Goal: Information Seeking & Learning: Learn about a topic

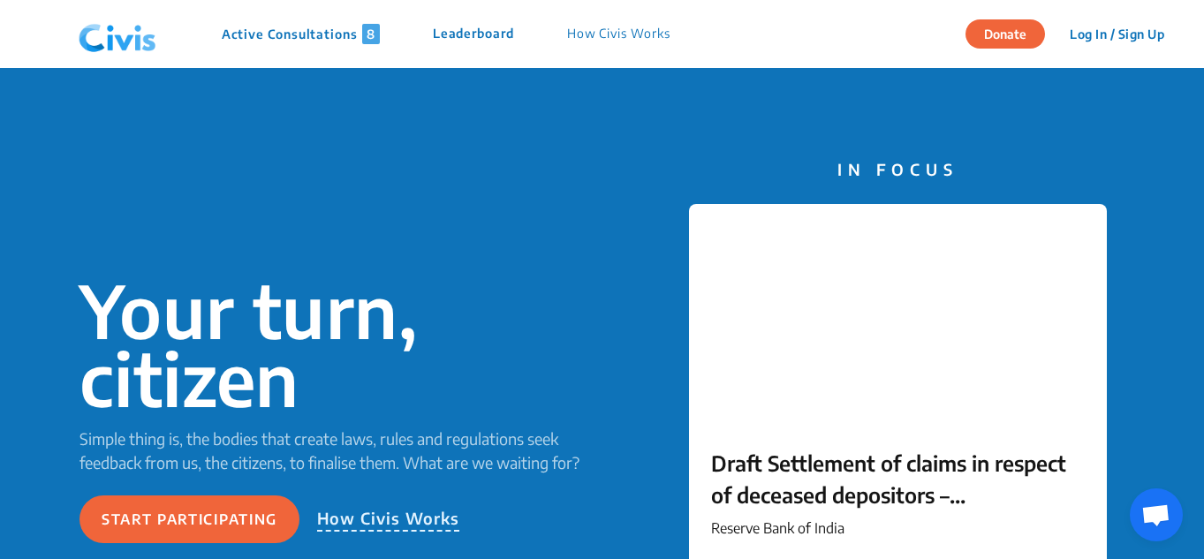
click at [326, 34] on p "Active Consultations 8" at bounding box center [301, 34] width 158 height 20
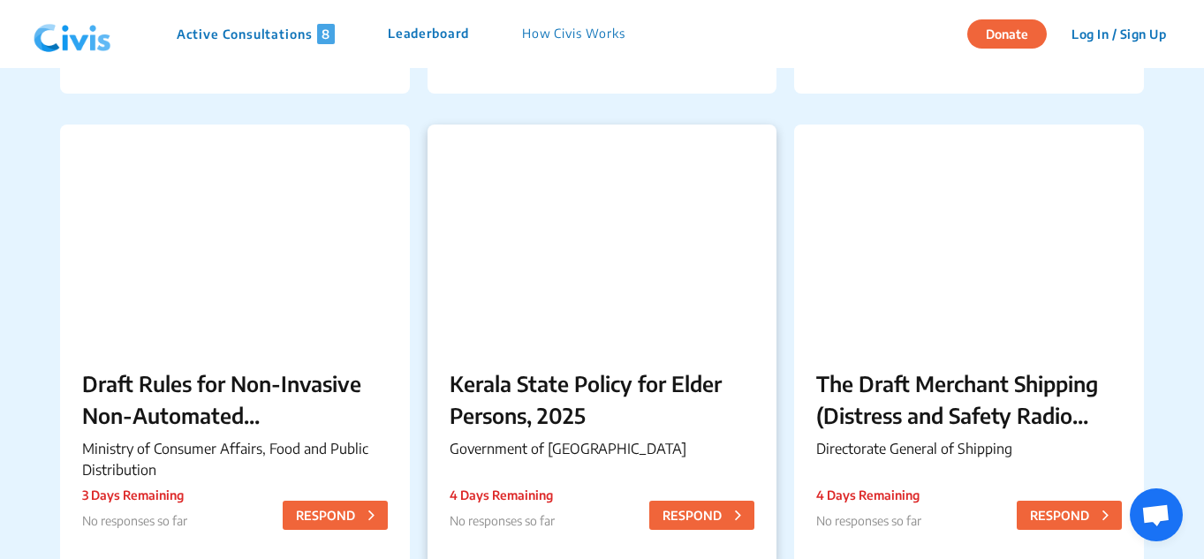
scroll to position [619, 0]
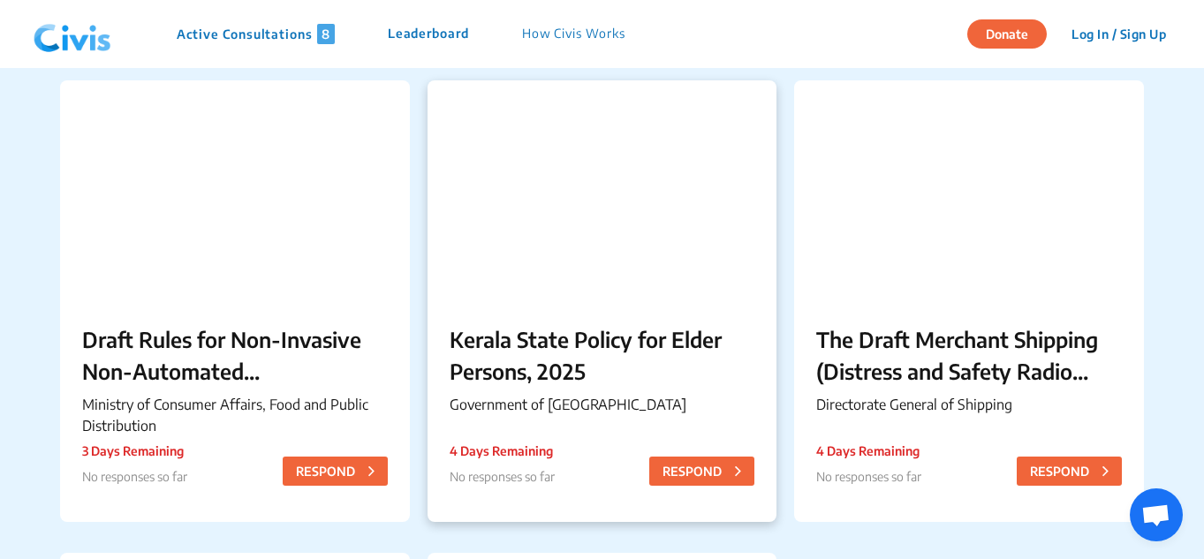
click at [505, 370] on p "Kerala State Policy for Elder Persons, 2025" at bounding box center [603, 355] width 306 height 64
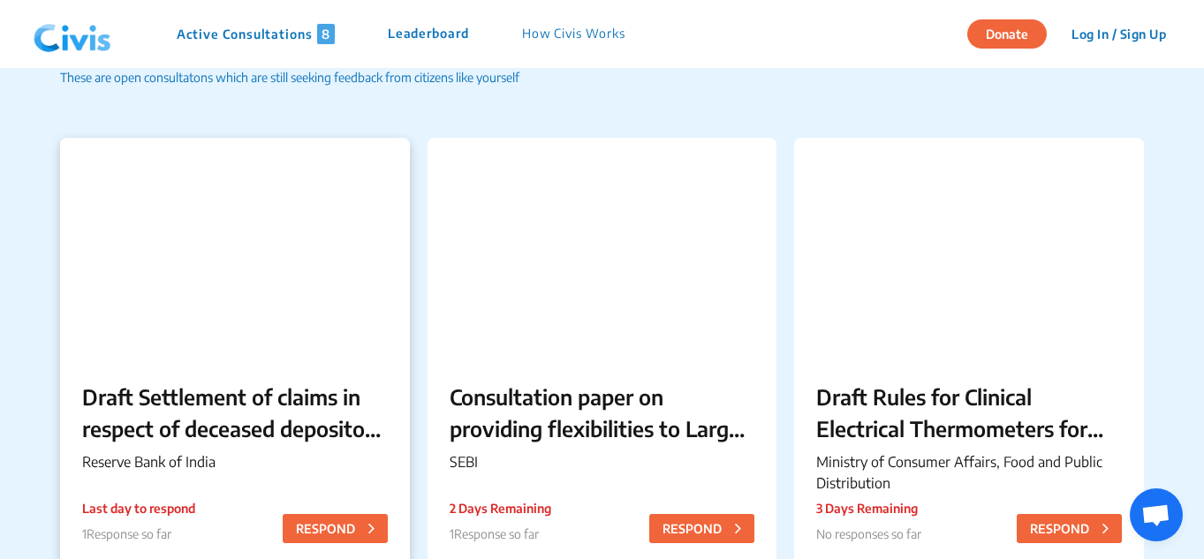
scroll to position [177, 0]
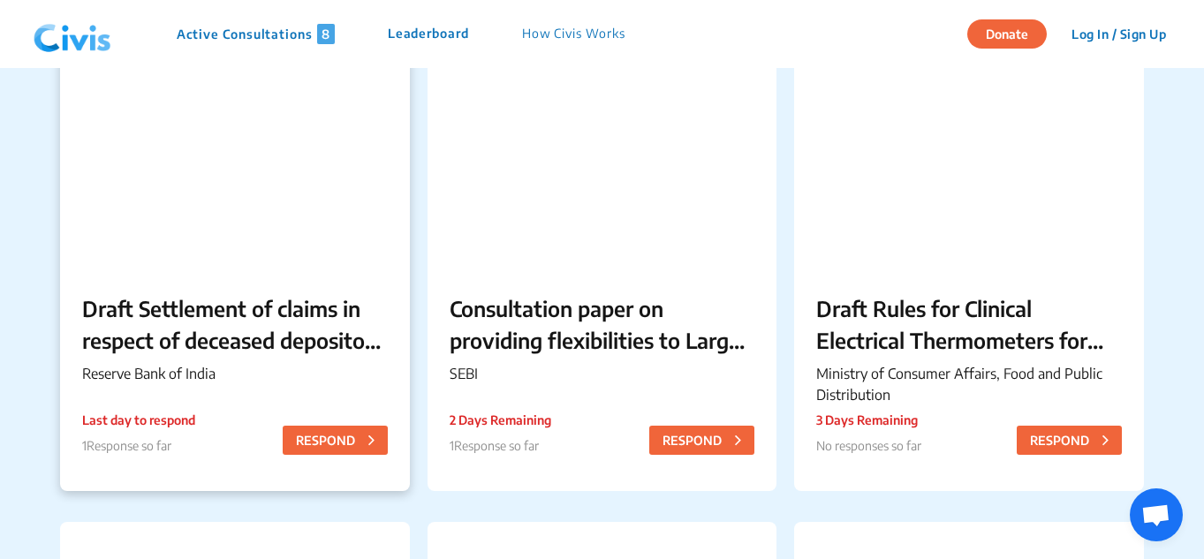
click at [192, 338] on p "Draft Settlement of claims in respect of deceased depositors – Simplification o…" at bounding box center [235, 324] width 306 height 64
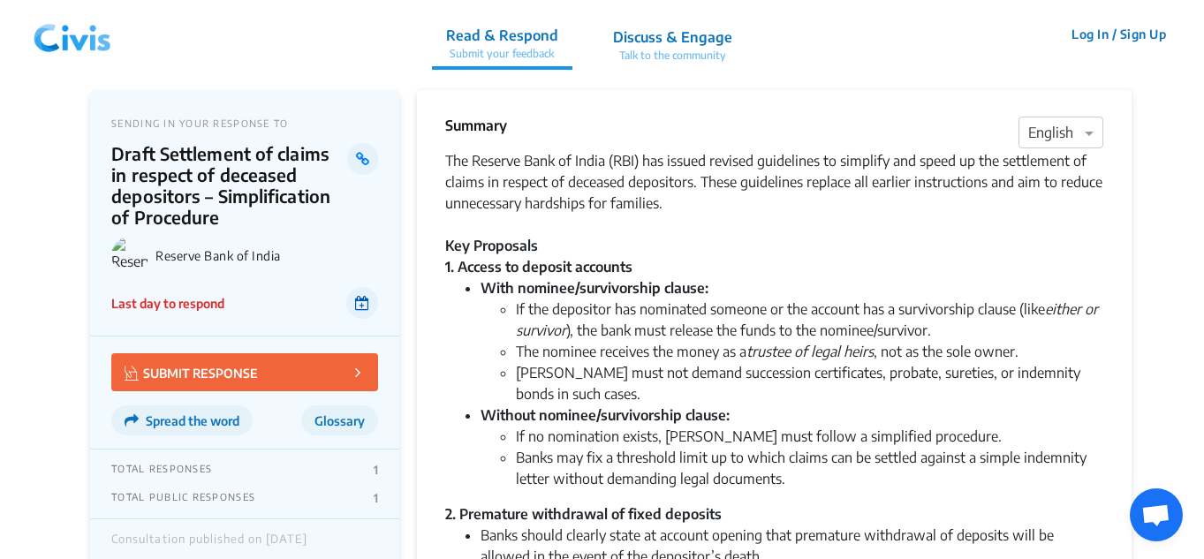
click at [370, 309] on link at bounding box center [362, 303] width 32 height 32
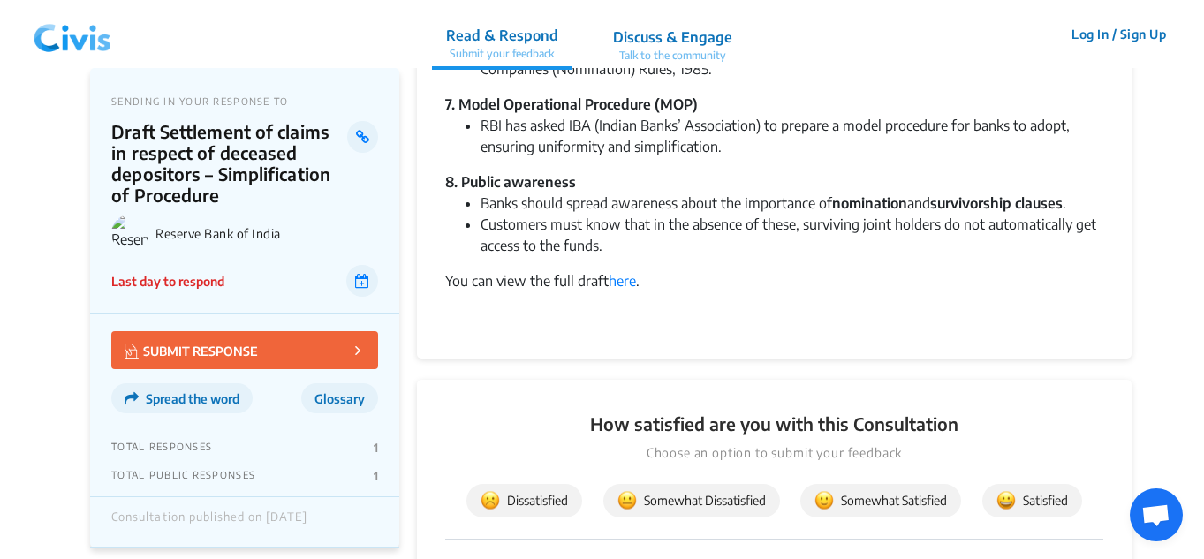
scroll to position [972, 0]
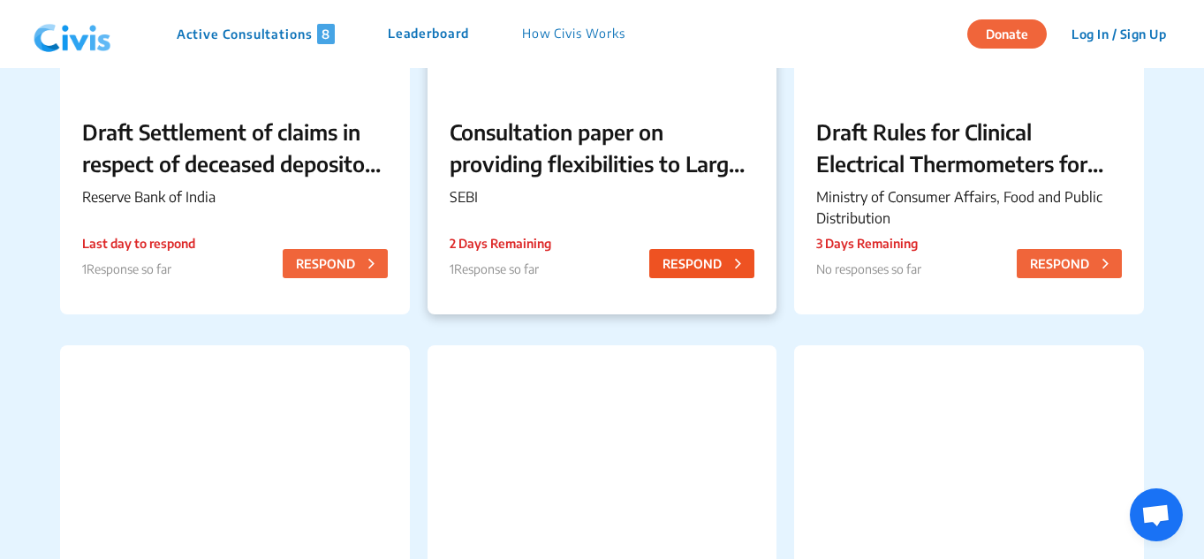
scroll to position [619, 0]
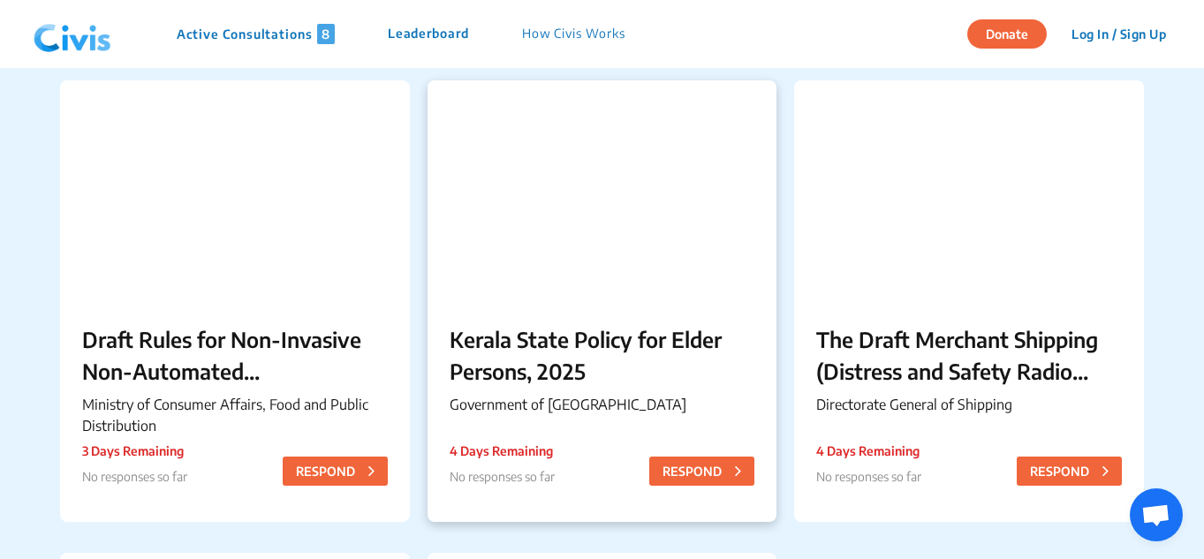
click at [535, 366] on p "Kerala State Policy for Elder Persons, 2025" at bounding box center [603, 355] width 306 height 64
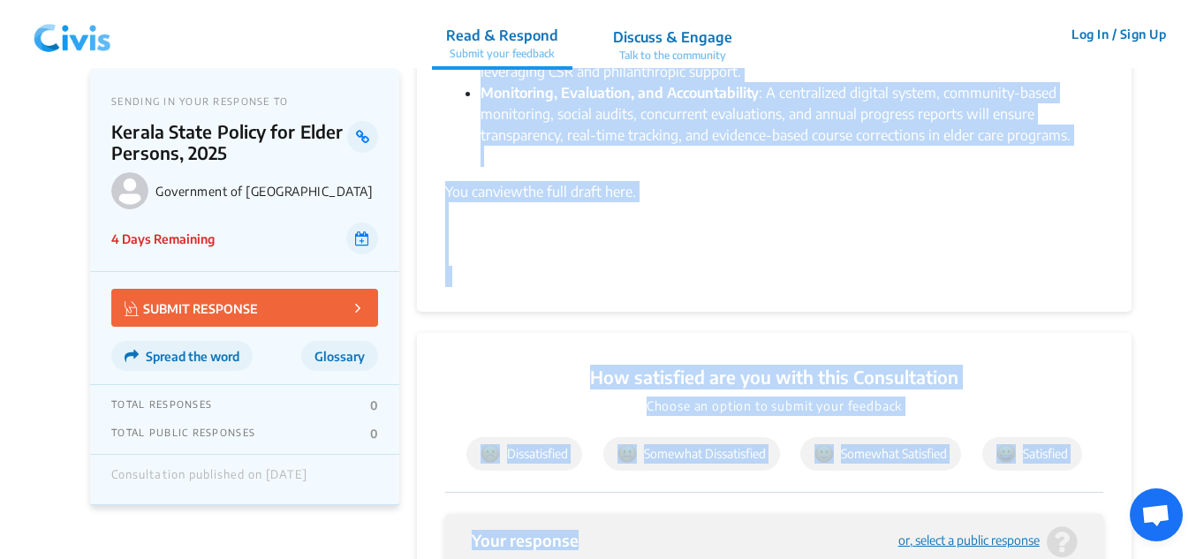
scroll to position [1813, 0]
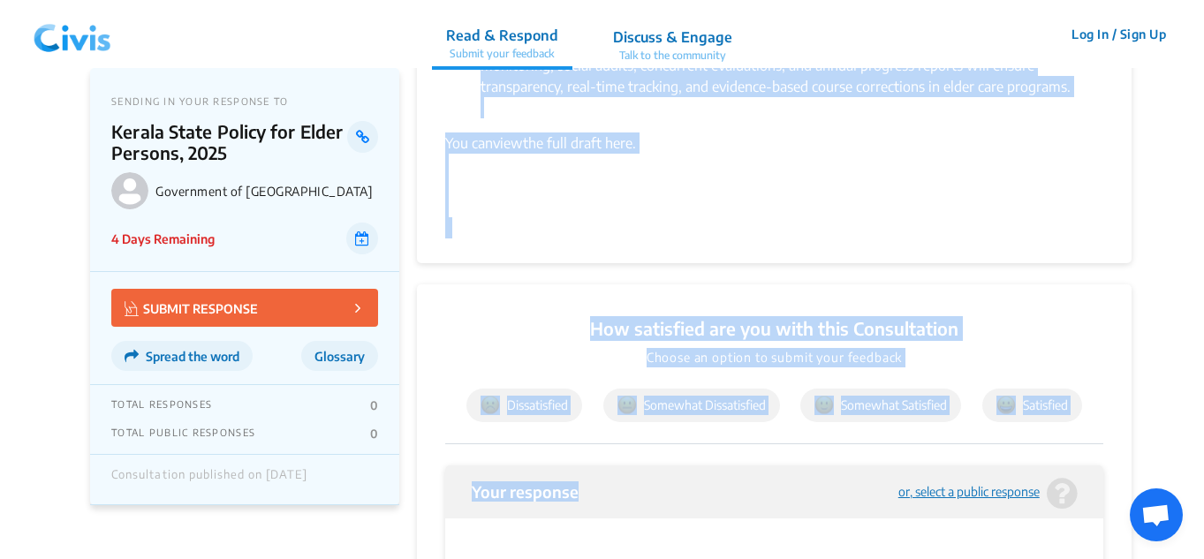
drag, startPoint x: 448, startPoint y: 150, endPoint x: 664, endPoint y: 99, distance: 221.6
copy div "Government of Kerala has released the Kerala State Policy for Elder Persons, 20…"
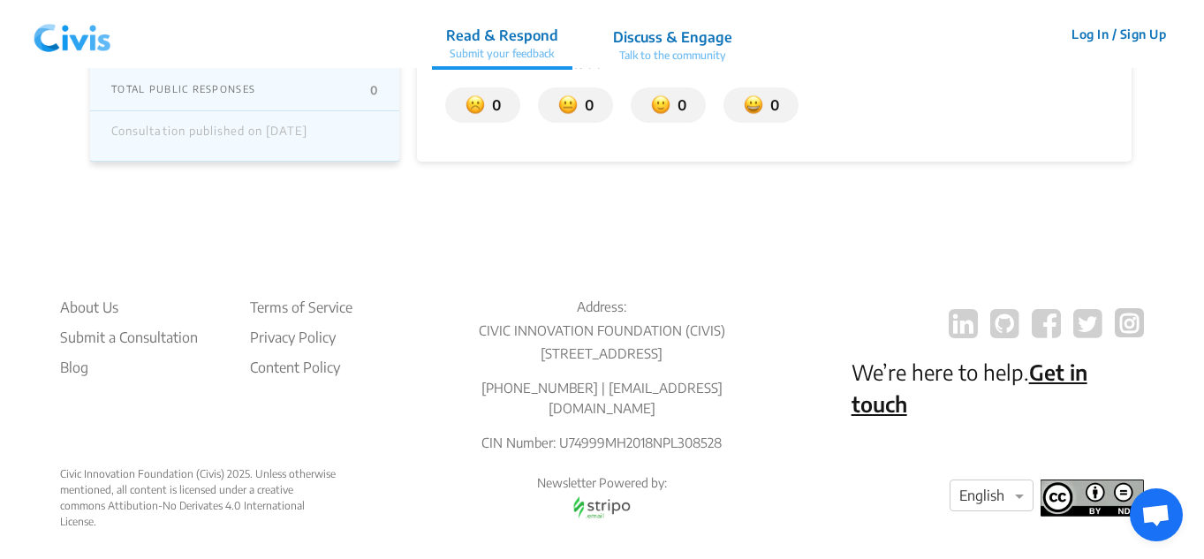
scroll to position [2742, 0]
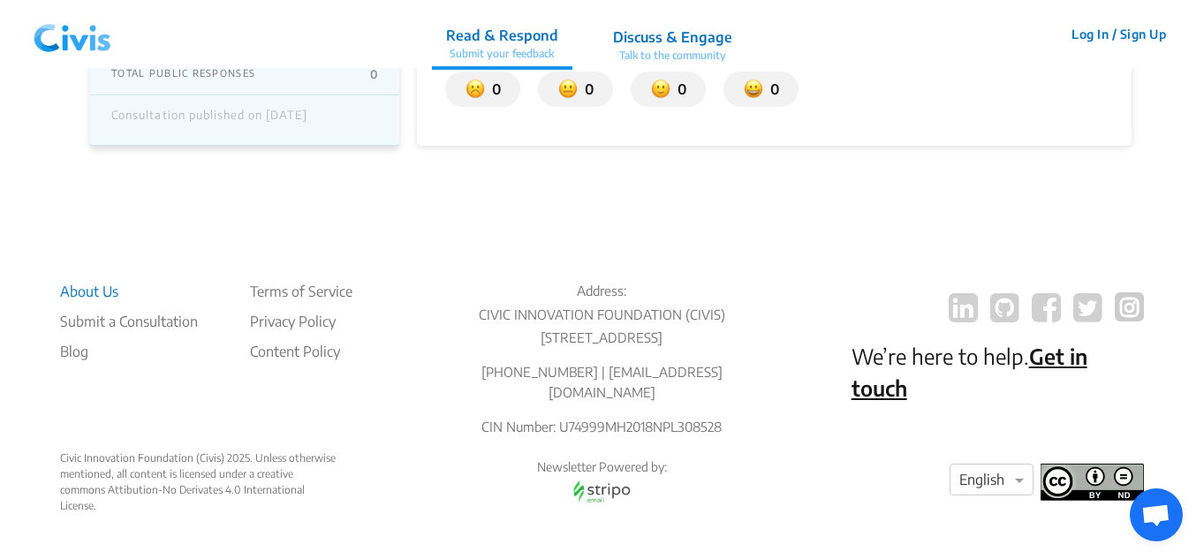
click at [87, 281] on li "About Us" at bounding box center [129, 291] width 138 height 21
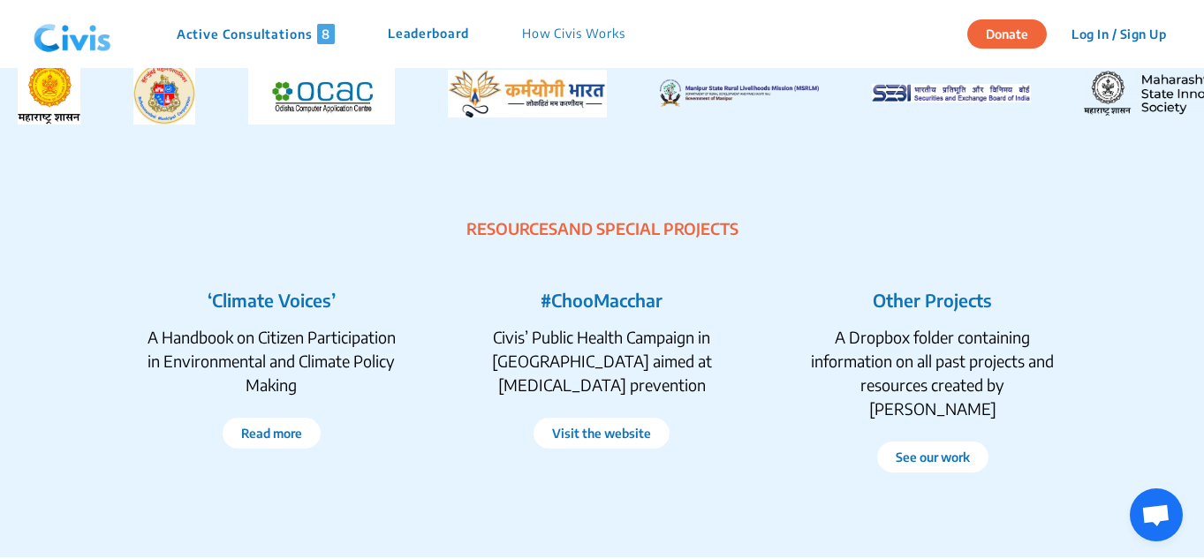
scroll to position [3269, 0]
